Goal: Task Accomplishment & Management: Complete application form

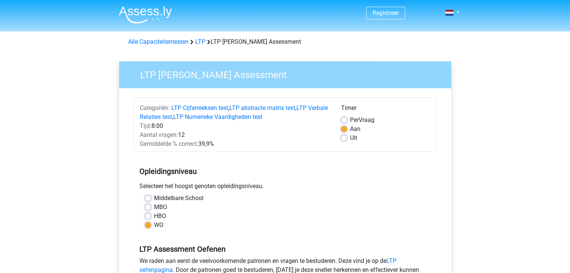
scroll to position [187, 0]
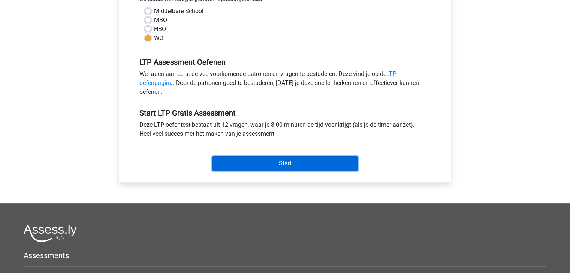
click at [279, 162] on input "Start" at bounding box center [285, 164] width 146 height 14
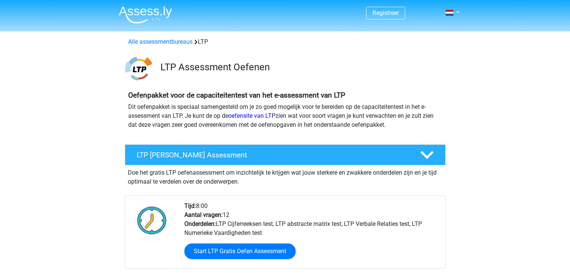
scroll to position [75, 0]
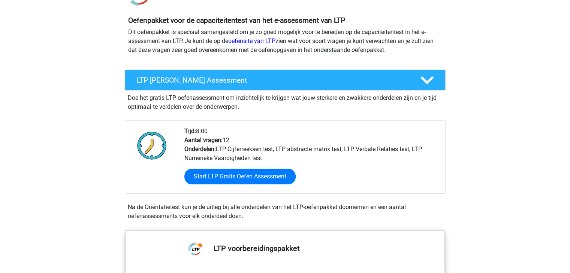
click at [252, 191] on div "Start LTP Gratis Oefen Assessment" at bounding box center [311, 178] width 255 height 31
click at [251, 185] on div "Start LTP Gratis Oefen Assessment" at bounding box center [311, 178] width 255 height 31
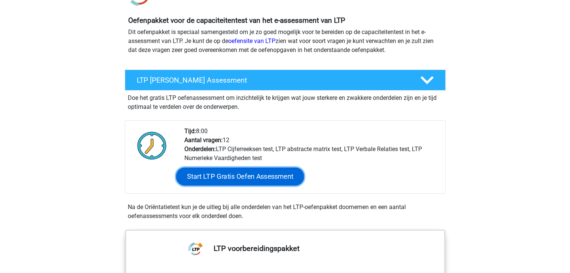
click at [249, 176] on link "Start LTP Gratis Oefen Assessment" at bounding box center [240, 177] width 128 height 18
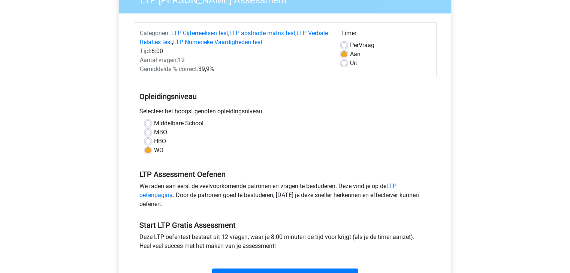
scroll to position [150, 0]
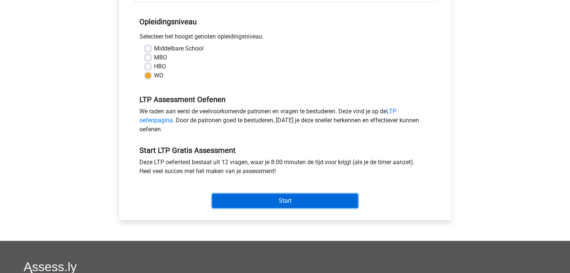
click at [272, 195] on input "Start" at bounding box center [285, 201] width 146 height 14
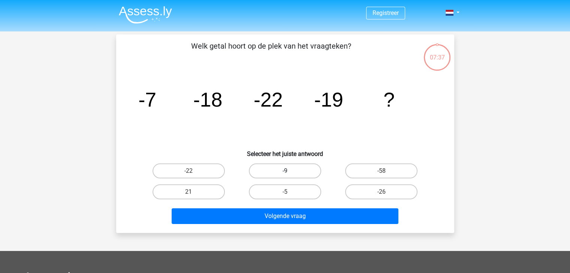
click at [283, 169] on label "-9" at bounding box center [285, 171] width 72 height 15
click at [285, 171] on input "-9" at bounding box center [287, 173] width 5 height 5
radio input "true"
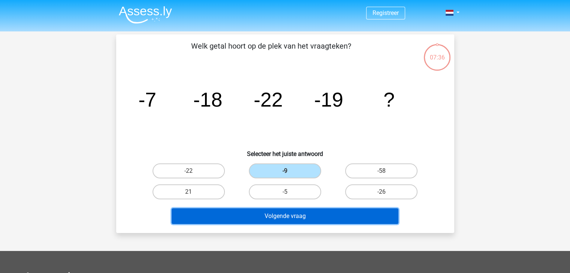
click at [282, 221] on button "Volgende vraag" at bounding box center [285, 217] width 227 height 16
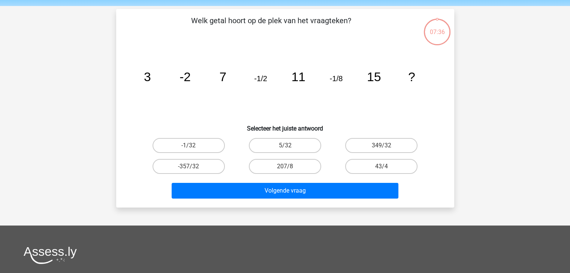
scroll to position [34, 0]
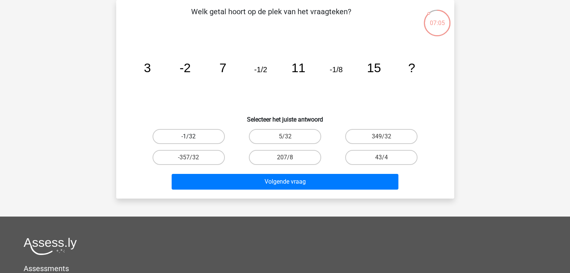
click at [184, 132] on label "-1/32" at bounding box center [188, 136] width 72 height 15
click at [188, 137] on input "-1/32" at bounding box center [190, 139] width 5 height 5
radio input "true"
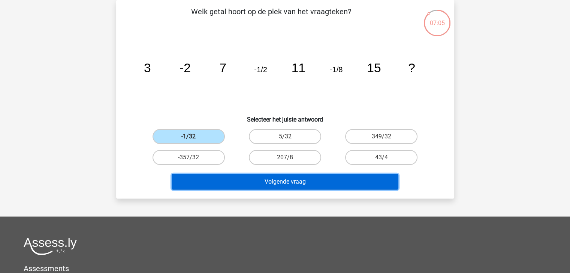
click at [276, 181] on button "Volgende vraag" at bounding box center [285, 182] width 227 height 16
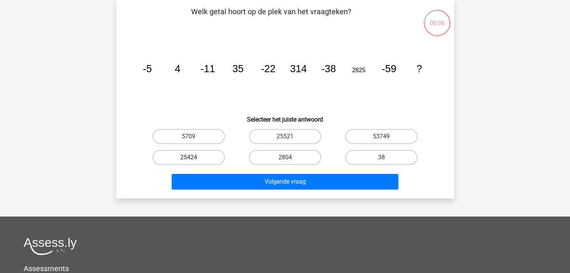
click at [179, 156] on label "25424" at bounding box center [188, 157] width 72 height 15
click at [188, 158] on input "25424" at bounding box center [190, 160] width 5 height 5
radio input "true"
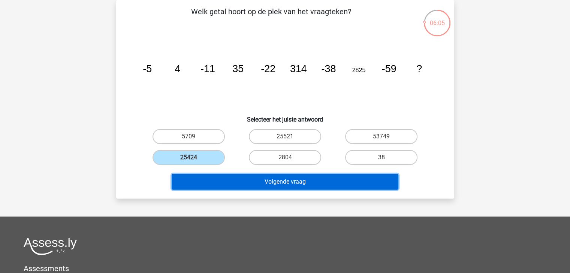
click at [241, 182] on button "Volgende vraag" at bounding box center [285, 182] width 227 height 16
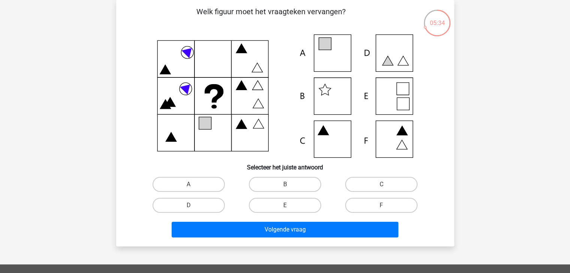
click at [341, 54] on icon at bounding box center [285, 96] width 302 height 124
click at [190, 184] on label "A" at bounding box center [188, 184] width 72 height 15
click at [190, 185] on input "A" at bounding box center [190, 187] width 5 height 5
radio input "true"
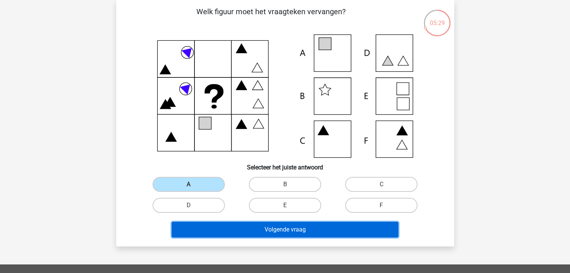
click at [276, 230] on button "Volgende vraag" at bounding box center [285, 230] width 227 height 16
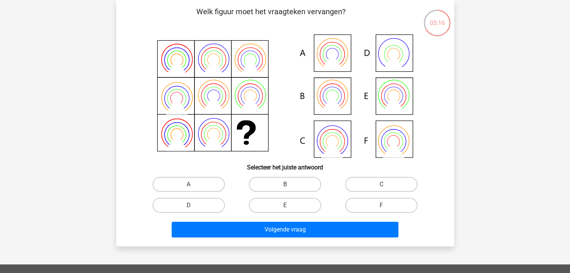
click at [389, 102] on icon at bounding box center [392, 103] width 21 height 17
click at [289, 207] on input "E" at bounding box center [287, 208] width 5 height 5
radio input "true"
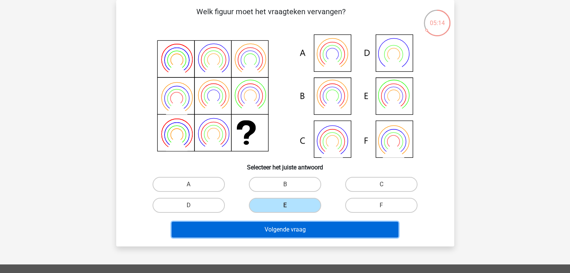
click at [297, 235] on button "Volgende vraag" at bounding box center [285, 230] width 227 height 16
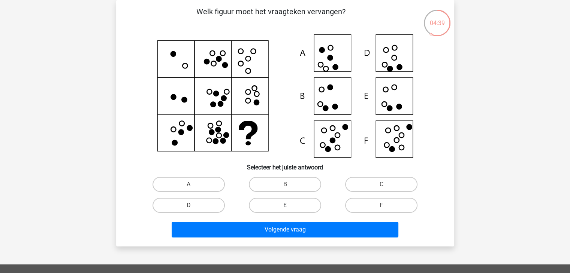
click at [294, 202] on label "E" at bounding box center [285, 205] width 72 height 15
click at [290, 206] on input "E" at bounding box center [287, 208] width 5 height 5
radio input "true"
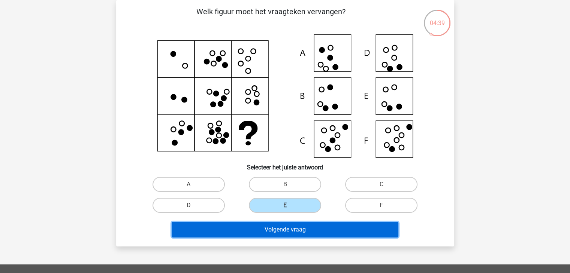
click at [300, 229] on button "Volgende vraag" at bounding box center [285, 230] width 227 height 16
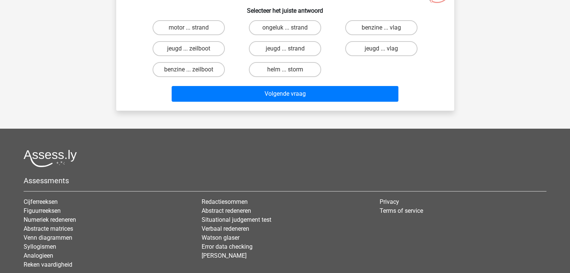
scroll to position [0, 0]
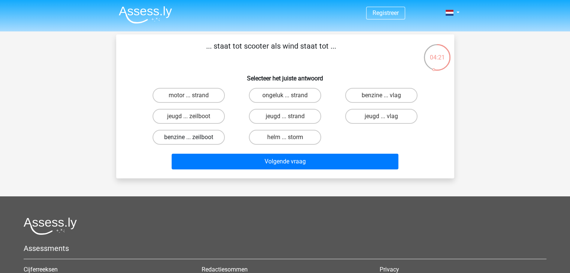
click at [175, 136] on label "benzine ... zeilboot" at bounding box center [188, 137] width 72 height 15
click at [188, 137] on input "benzine ... zeilboot" at bounding box center [190, 139] width 5 height 5
radio input "true"
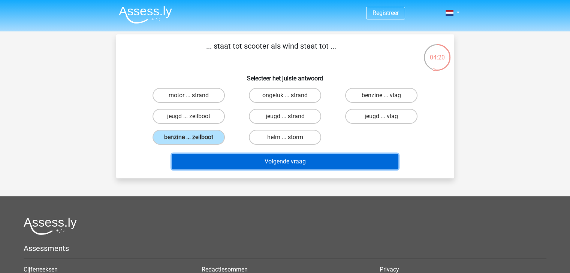
click at [261, 165] on button "Volgende vraag" at bounding box center [285, 162] width 227 height 16
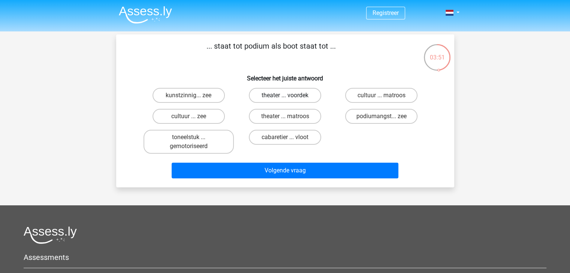
click at [267, 97] on label "theater ... voordek" at bounding box center [285, 95] width 72 height 15
click at [285, 97] on input "theater ... voordek" at bounding box center [287, 98] width 5 height 5
radio input "true"
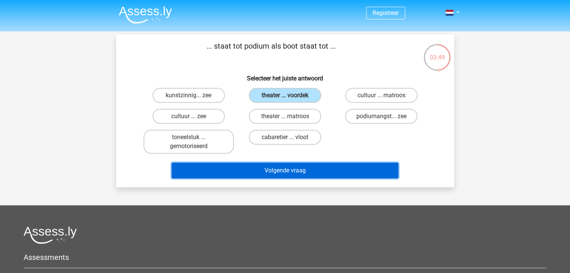
click at [281, 169] on button "Volgende vraag" at bounding box center [285, 171] width 227 height 16
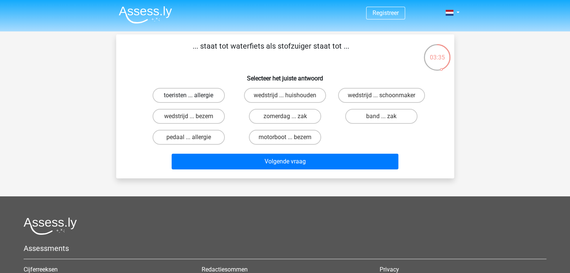
click at [163, 97] on label "toeristen ... allergie" at bounding box center [188, 95] width 72 height 15
click at [188, 97] on input "toeristen ... allergie" at bounding box center [190, 98] width 5 height 5
radio input "true"
click at [186, 114] on label "wedstrijd ... bezem" at bounding box center [188, 116] width 72 height 15
click at [188, 117] on input "wedstrijd ... bezem" at bounding box center [190, 119] width 5 height 5
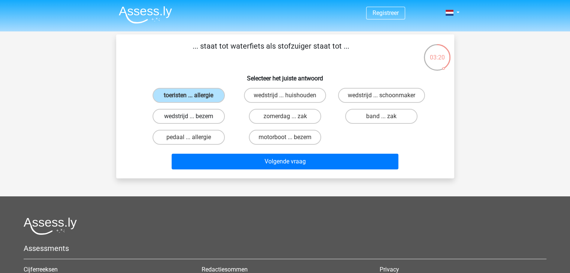
radio input "true"
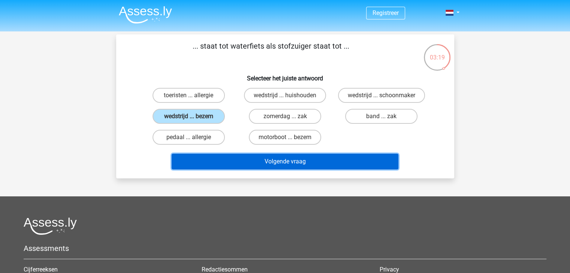
click at [267, 157] on button "Volgende vraag" at bounding box center [285, 162] width 227 height 16
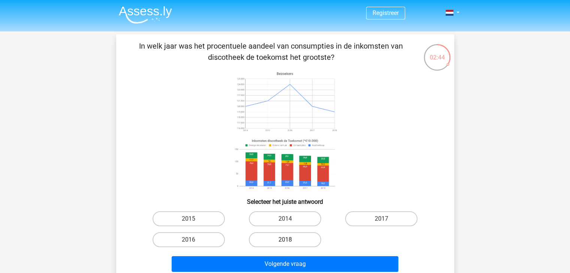
click at [269, 236] on div "2015 2014 2017 2016 2018" at bounding box center [284, 230] width 289 height 42
click at [278, 243] on label "2018" at bounding box center [285, 240] width 72 height 15
click at [285, 243] on input "2018" at bounding box center [287, 242] width 5 height 5
radio input "true"
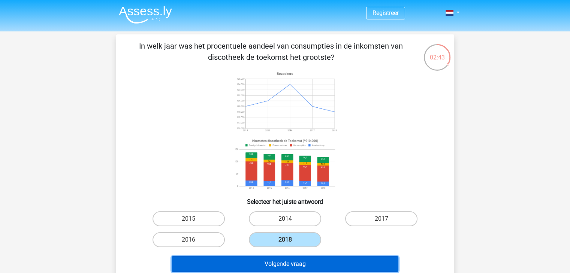
click at [283, 260] on button "Volgende vraag" at bounding box center [285, 265] width 227 height 16
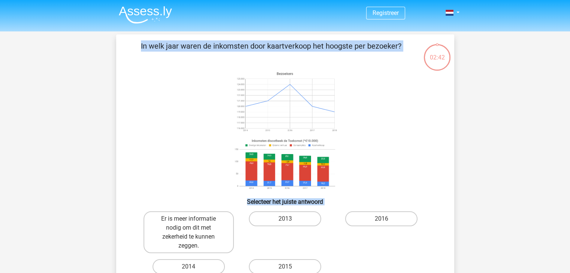
scroll to position [34, 0]
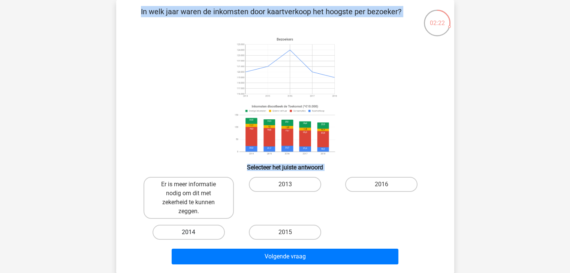
click at [199, 226] on label "2014" at bounding box center [188, 232] width 72 height 15
click at [193, 233] on input "2014" at bounding box center [190, 235] width 5 height 5
radio input "true"
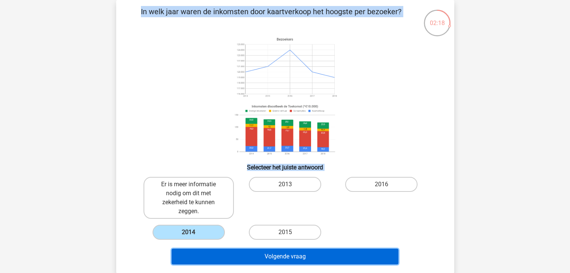
click at [250, 257] on button "Volgende vraag" at bounding box center [285, 257] width 227 height 16
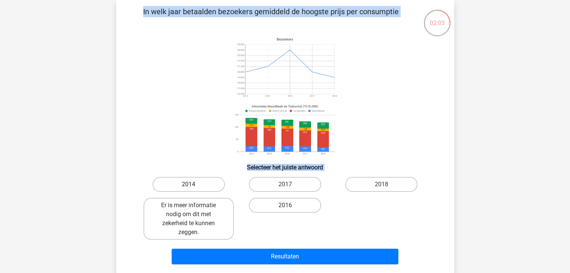
click at [198, 180] on label "2014" at bounding box center [188, 184] width 72 height 15
click at [193, 185] on input "2014" at bounding box center [190, 187] width 5 height 5
radio input "true"
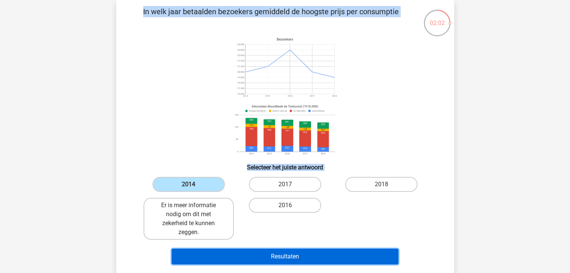
click at [270, 255] on button "Resultaten" at bounding box center [285, 257] width 227 height 16
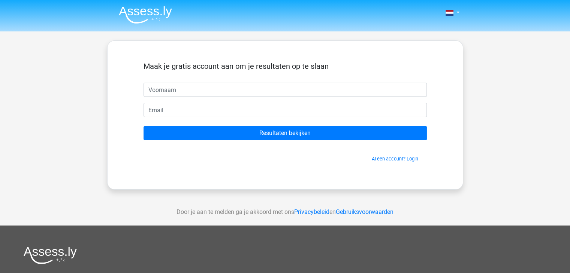
click at [162, 88] on input "text" at bounding box center [284, 90] width 283 height 14
type input "Mart"
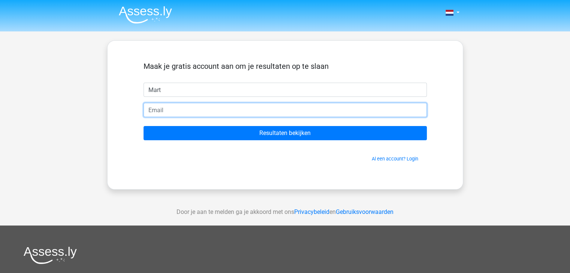
click at [183, 110] on input "email" at bounding box center [284, 110] width 283 height 14
type input "[EMAIL_ADDRESS][DOMAIN_NAME]"
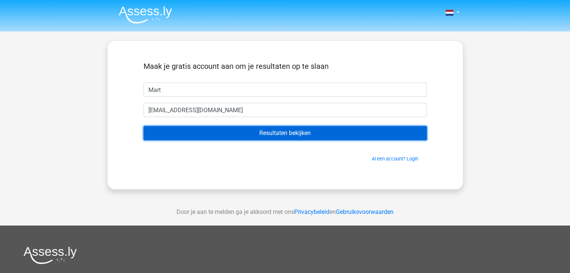
click at [244, 131] on input "Resultaten bekijken" at bounding box center [284, 133] width 283 height 14
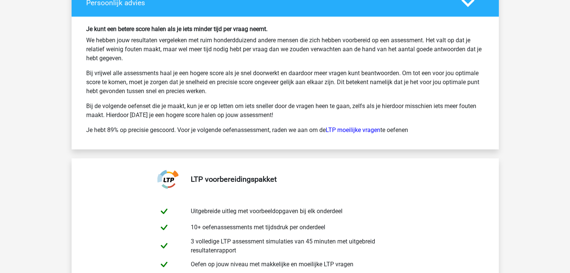
scroll to position [1386, 0]
